Goal: Navigation & Orientation: Go to known website

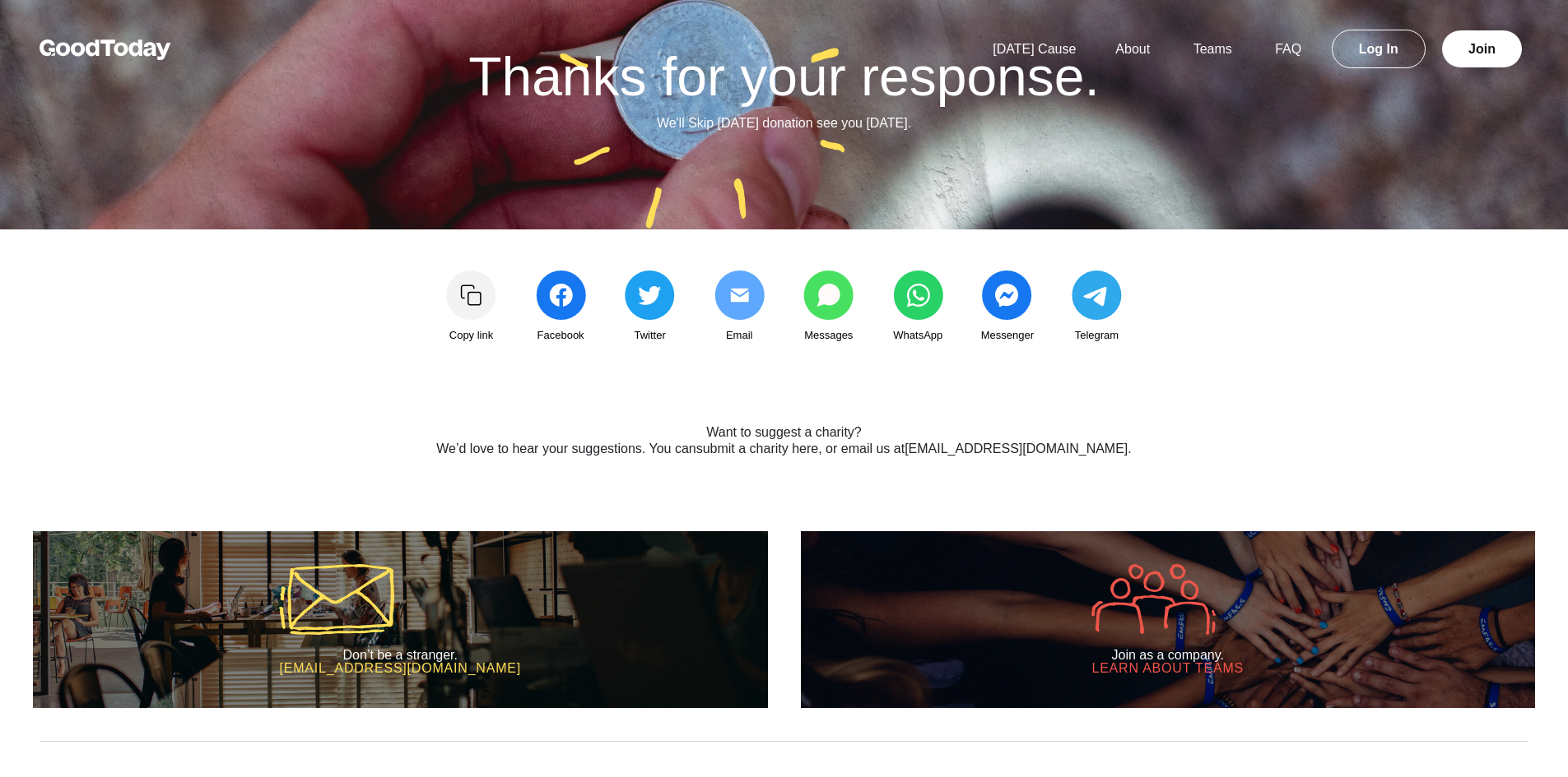
click at [103, 41] on img at bounding box center [105, 49] width 132 height 20
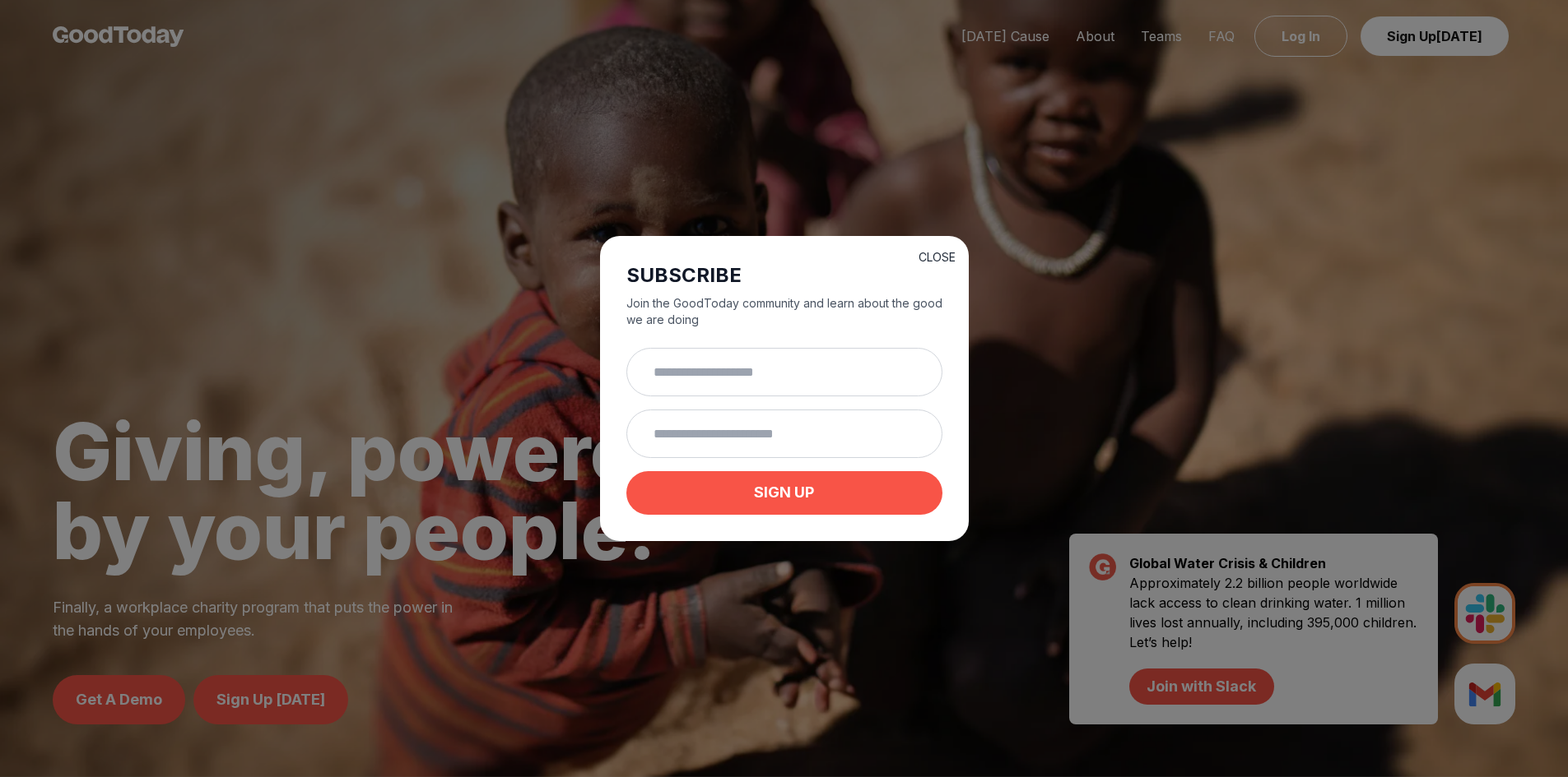
click at [948, 252] on button "CLOSE" at bounding box center [937, 257] width 37 height 17
